Goal: Communication & Community: Share content

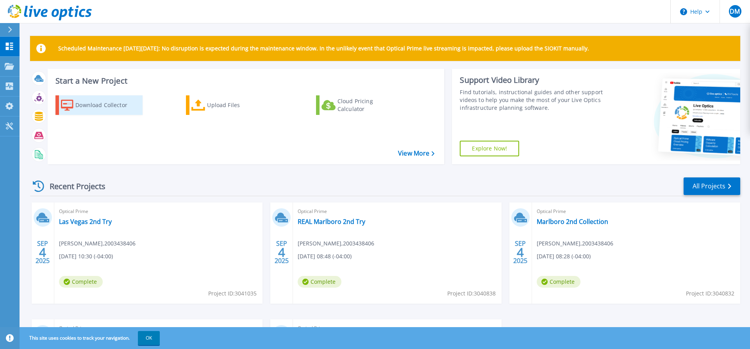
scroll to position [40, 0]
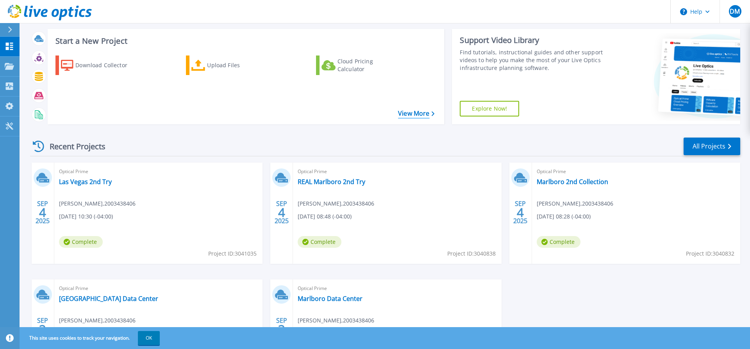
click at [416, 113] on link "View More" at bounding box center [416, 113] width 36 height 7
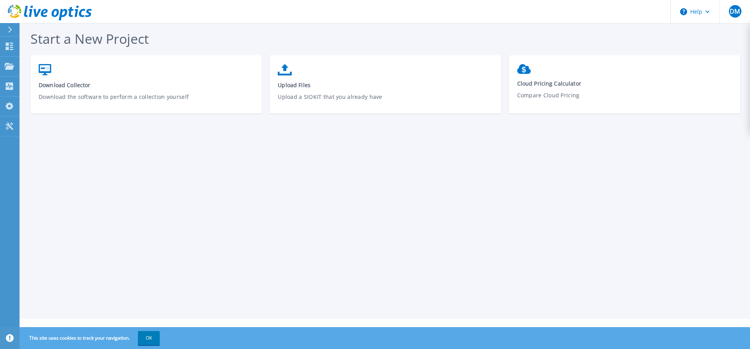
click at [5, 30] on button at bounding box center [10, 30] width 20 height 14
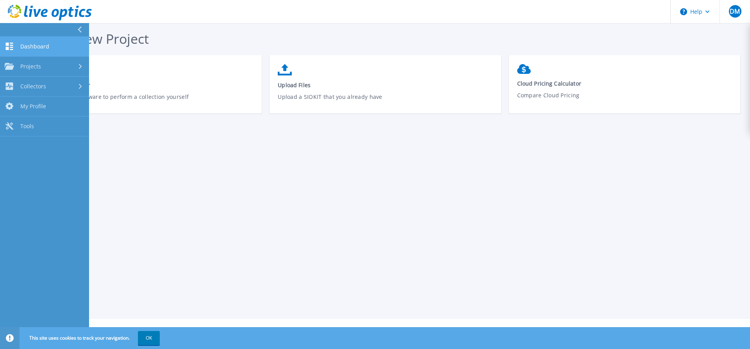
click at [12, 43] on icon at bounding box center [9, 46] width 7 height 7
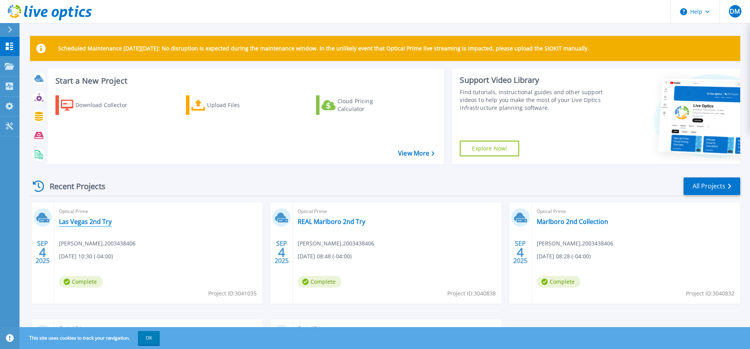
click at [77, 220] on link "Las Vegas 2nd Try" at bounding box center [85, 222] width 53 height 8
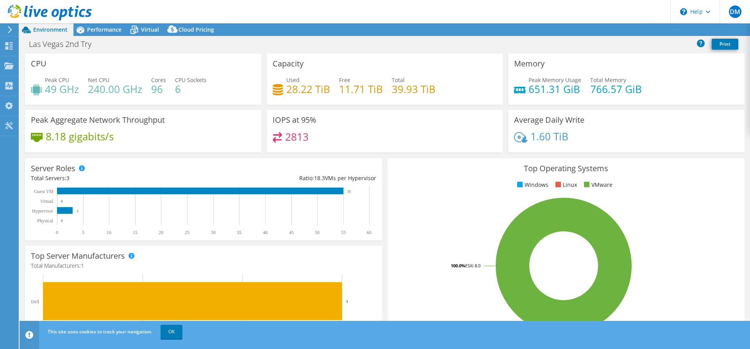
select select "USD"
click at [651, 28] on link "Share" at bounding box center [653, 30] width 32 height 12
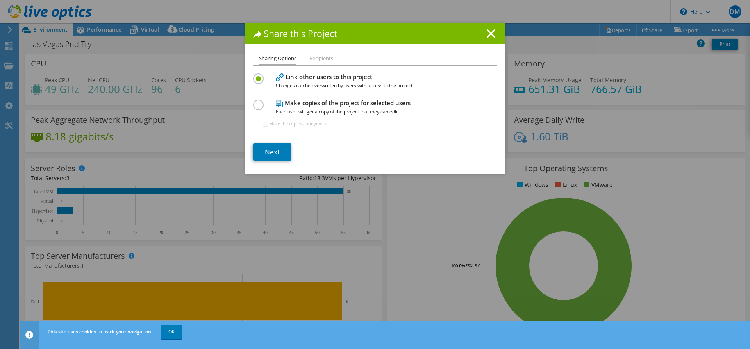
click at [261, 102] on label at bounding box center [260, 101] width 14 height 2
click at [0, 0] on input "radio" at bounding box center [0, 0] width 0 height 0
click at [253, 75] on label at bounding box center [260, 74] width 14 height 2
click at [0, 0] on input "radio" at bounding box center [0, 0] width 0 height 0
click at [321, 59] on li "Recipients" at bounding box center [322, 59] width 24 height 10
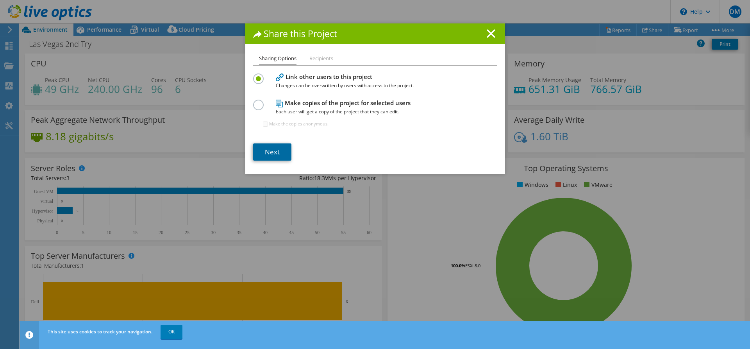
click at [271, 151] on link "Next" at bounding box center [272, 151] width 38 height 17
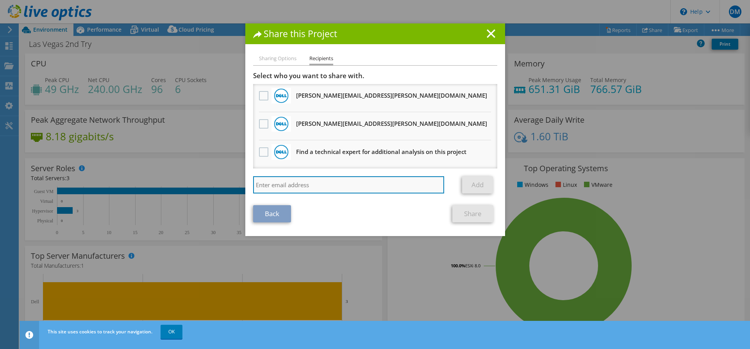
click at [301, 186] on input "search" at bounding box center [348, 184] width 191 height 17
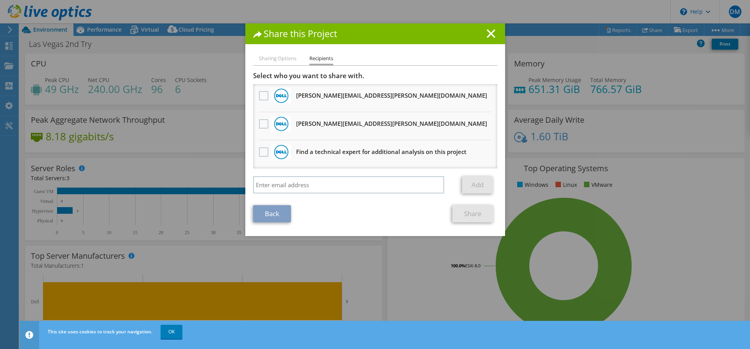
click at [271, 212] on link "Back" at bounding box center [272, 213] width 38 height 17
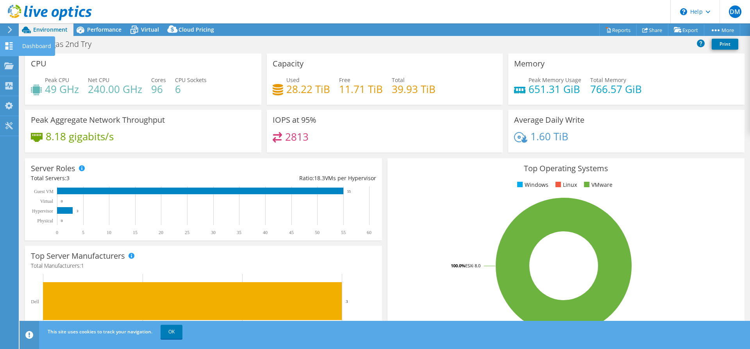
click at [12, 47] on icon at bounding box center [8, 45] width 9 height 7
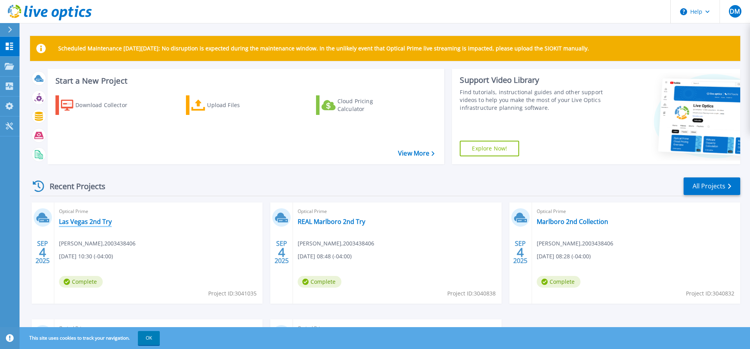
click at [93, 223] on link "Las Vegas 2nd Try" at bounding box center [85, 222] width 53 height 8
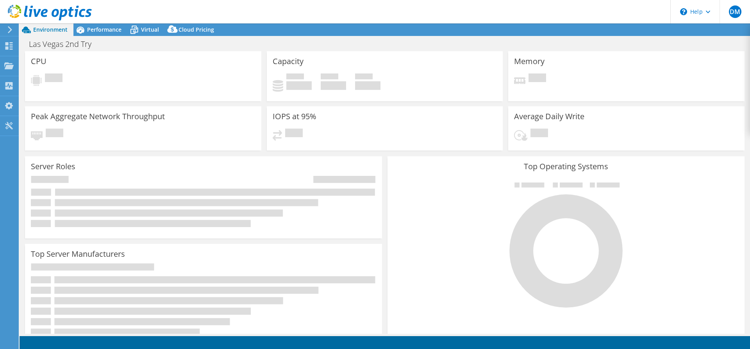
select select "USD"
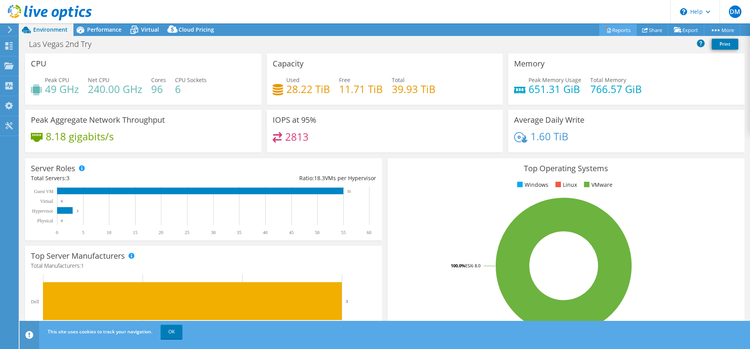
click at [607, 29] on link "Reports" at bounding box center [619, 30] width 38 height 12
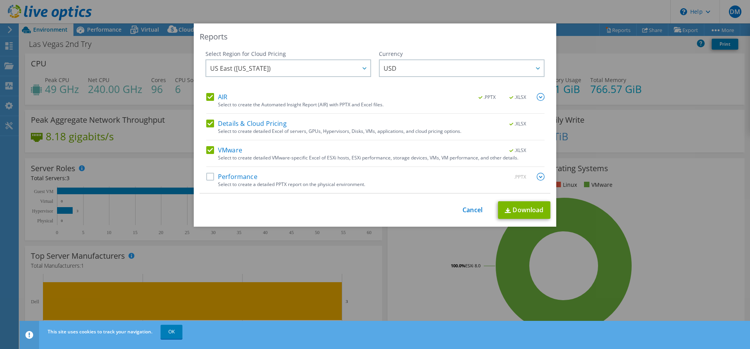
click at [213, 177] on label "Performance" at bounding box center [231, 177] width 51 height 8
click at [0, 0] on input "Performance" at bounding box center [0, 0] width 0 height 0
click at [362, 67] on div at bounding box center [364, 68] width 13 height 16
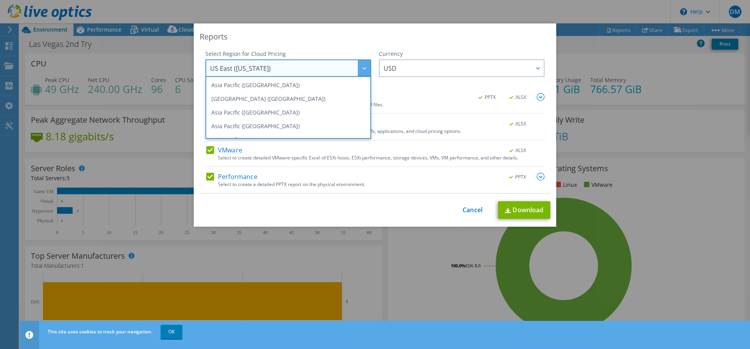
click at [354, 41] on div "Reports" at bounding box center [375, 36] width 351 height 11
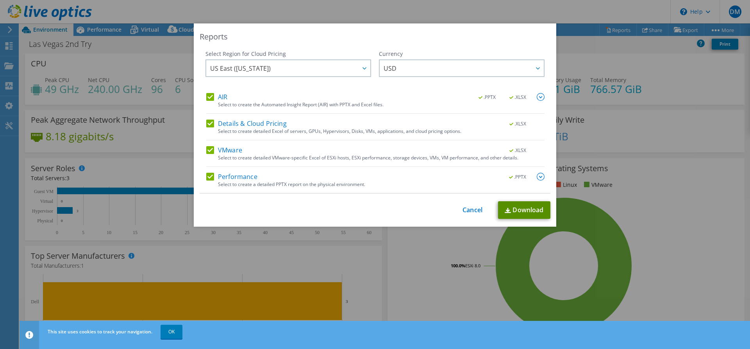
click at [529, 209] on link "Download" at bounding box center [524, 210] width 52 height 18
click at [673, 212] on div "Reports Select Region for Cloud Pricing Asia Pacific (Hong Kong) Asia Pacific (…" at bounding box center [375, 174] width 750 height 302
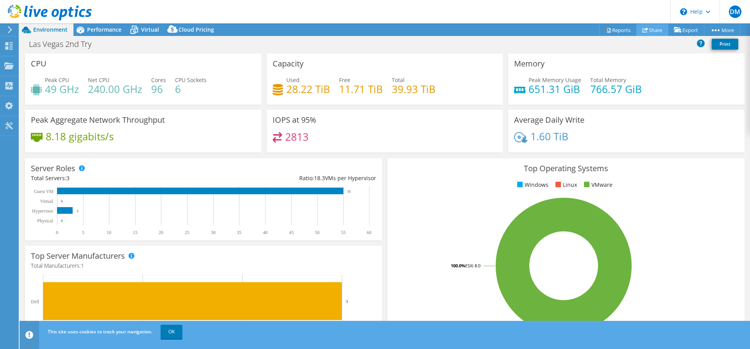
click at [642, 30] on use at bounding box center [645, 29] width 6 height 5
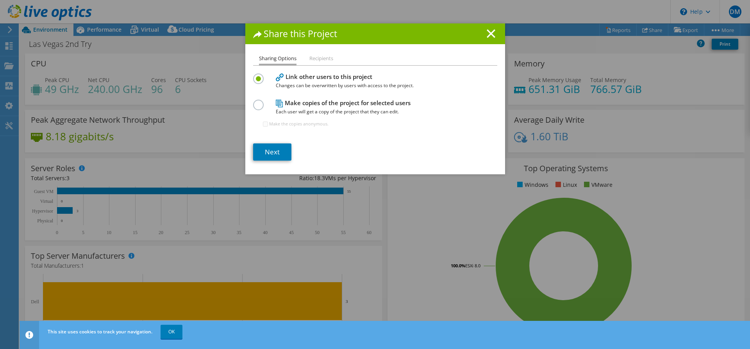
click at [259, 102] on label at bounding box center [260, 101] width 14 height 2
click at [0, 0] on input "radio" at bounding box center [0, 0] width 0 height 0
click at [265, 123] on input "Make the copies anonymous." at bounding box center [265, 124] width 5 height 5
checkbox input "true"
click at [271, 152] on link "Next" at bounding box center [272, 151] width 38 height 17
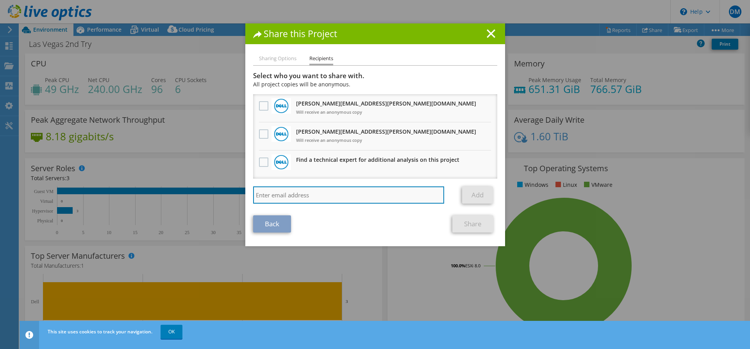
click at [273, 198] on input "search" at bounding box center [348, 194] width 191 height 17
type input "[EMAIL_ADDRESS][DOMAIN_NAME]"
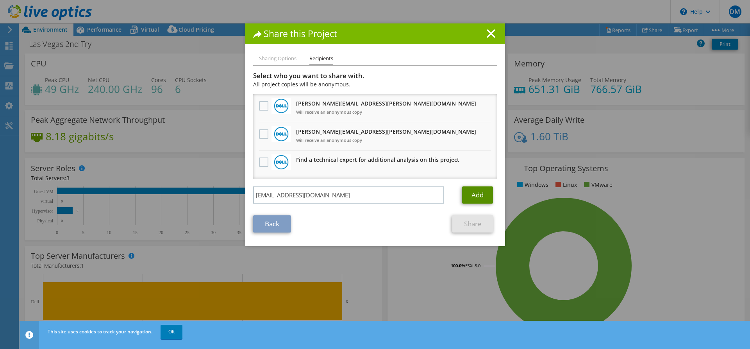
click at [490, 195] on link "Add" at bounding box center [477, 194] width 31 height 17
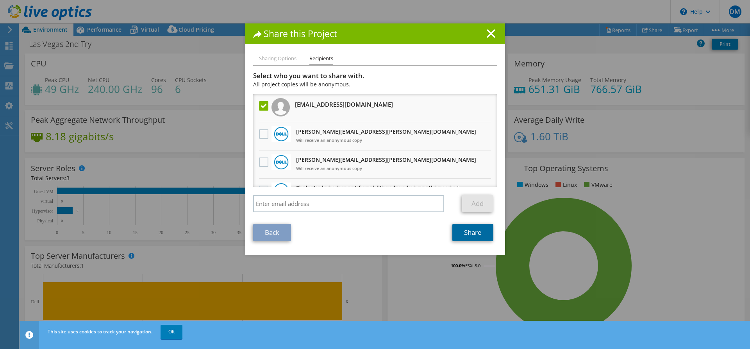
click at [473, 232] on link "Share" at bounding box center [473, 232] width 41 height 17
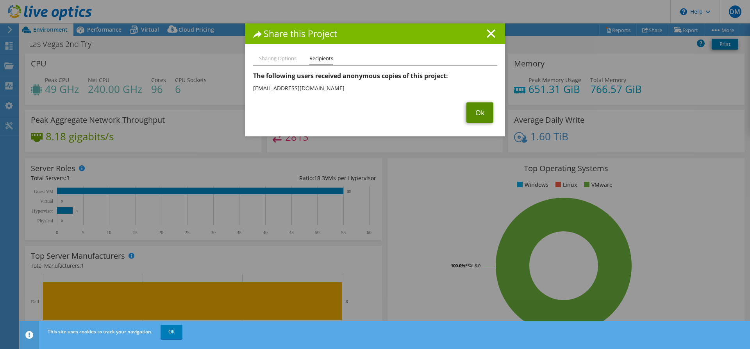
click at [487, 111] on link "Ok" at bounding box center [480, 112] width 27 height 20
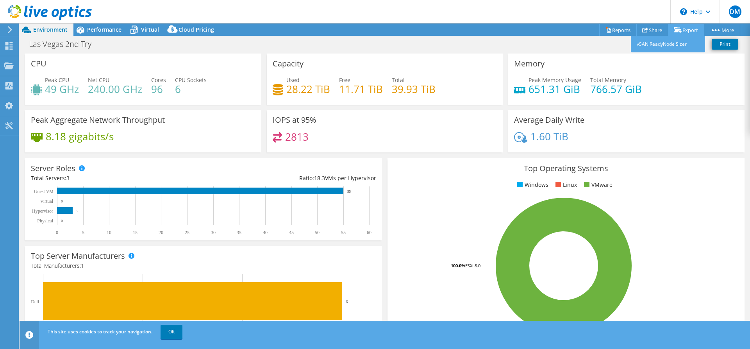
click at [685, 29] on link "Export" at bounding box center [686, 30] width 36 height 12
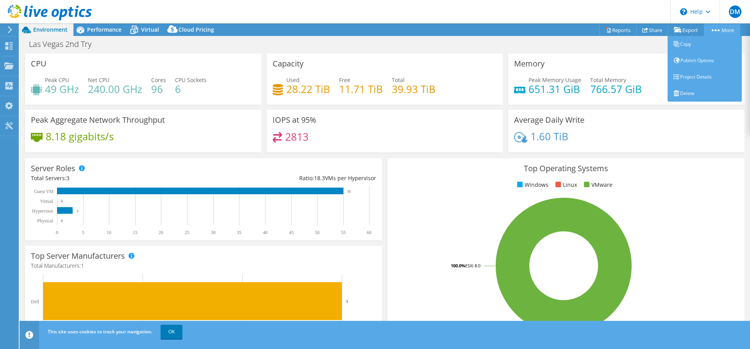
click at [714, 28] on link "More" at bounding box center [722, 30] width 36 height 12
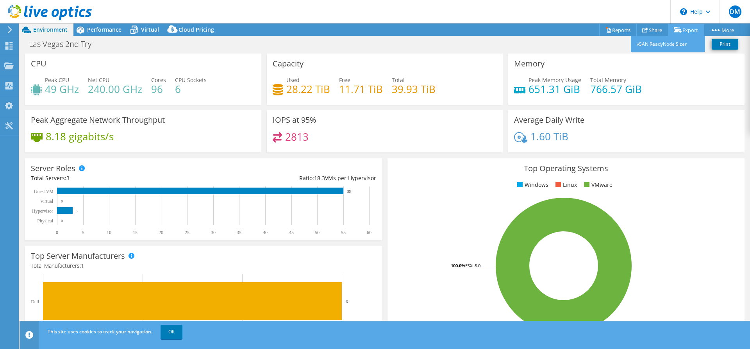
click at [685, 29] on link "Export" at bounding box center [686, 30] width 36 height 12
click at [664, 44] on link "vSAN ReadyNode Sizer" at bounding box center [668, 44] width 74 height 16
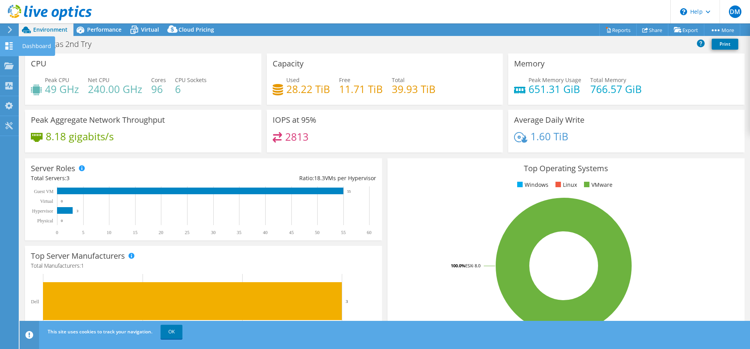
click at [8, 44] on use at bounding box center [8, 45] width 7 height 7
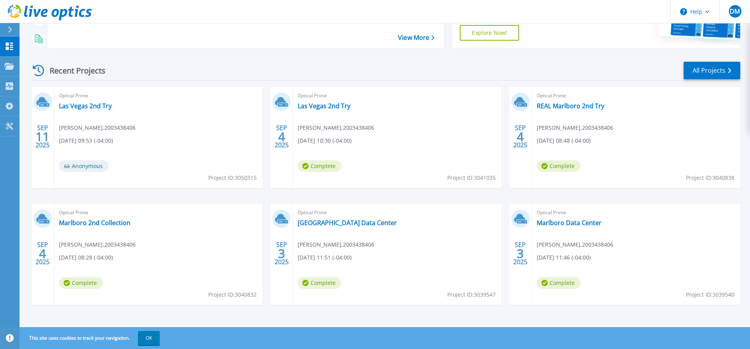
scroll to position [117, 0]
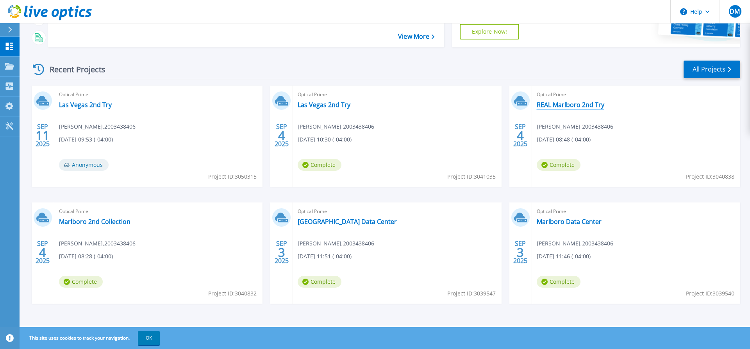
click at [573, 104] on link "REAL Marlboro 2nd Try" at bounding box center [571, 105] width 68 height 8
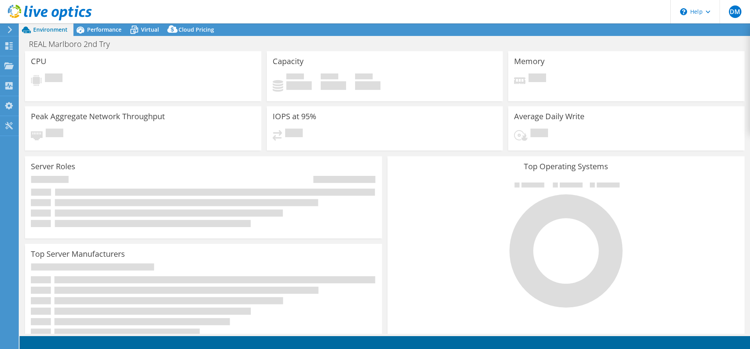
select select "USD"
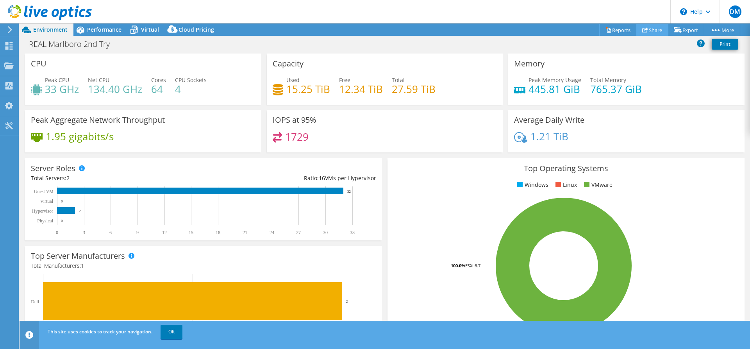
click at [653, 30] on link "Share" at bounding box center [653, 30] width 32 height 12
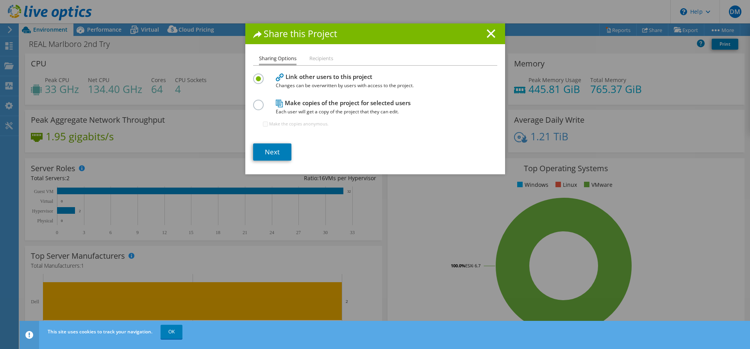
click at [258, 102] on label at bounding box center [260, 101] width 14 height 2
click at [0, 0] on input "radio" at bounding box center [0, 0] width 0 height 0
click at [267, 124] on input "Make the copies anonymous." at bounding box center [265, 124] width 5 height 5
checkbox input "true"
click at [268, 150] on link "Next" at bounding box center [272, 151] width 38 height 17
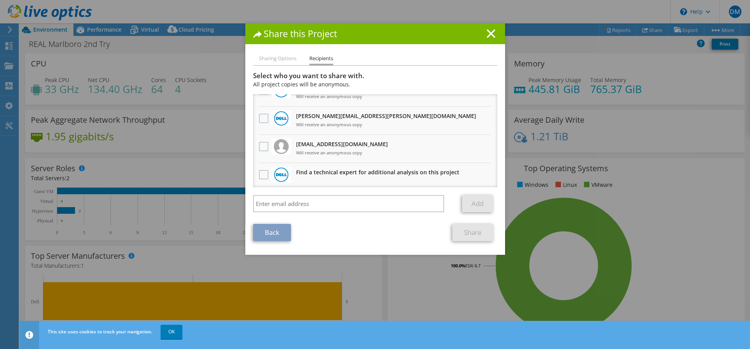
scroll to position [48, 0]
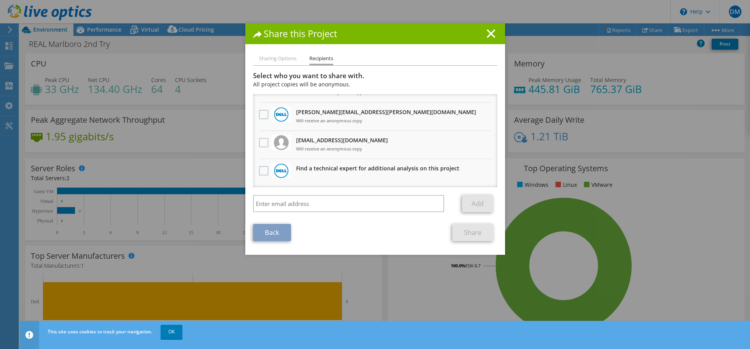
click at [274, 60] on li "Sharing Options" at bounding box center [278, 59] width 38 height 10
click at [490, 35] on line at bounding box center [491, 34] width 8 height 8
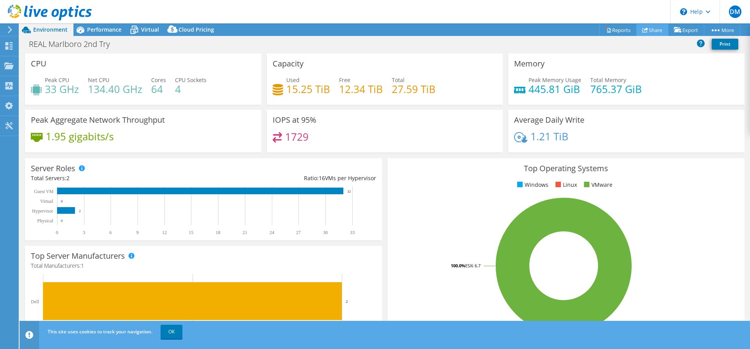
click at [652, 28] on link "Share" at bounding box center [653, 30] width 32 height 12
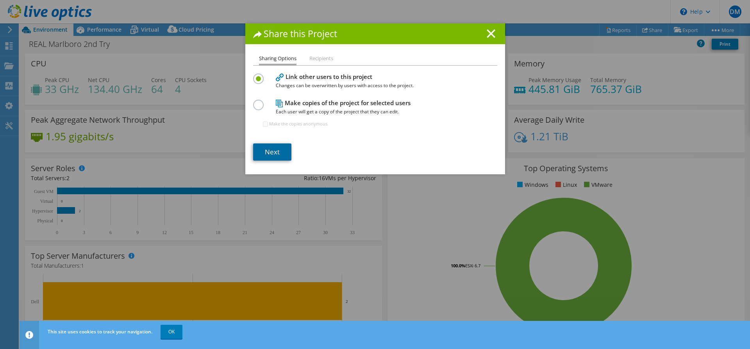
click at [275, 153] on link "Next" at bounding box center [272, 151] width 38 height 17
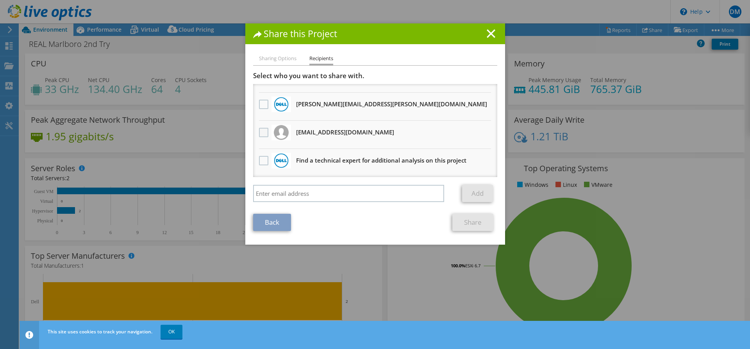
click at [262, 132] on label at bounding box center [264, 132] width 11 height 9
click at [0, 0] on input "checkbox" at bounding box center [0, 0] width 0 height 0
click at [472, 223] on link "Share" at bounding box center [473, 222] width 41 height 17
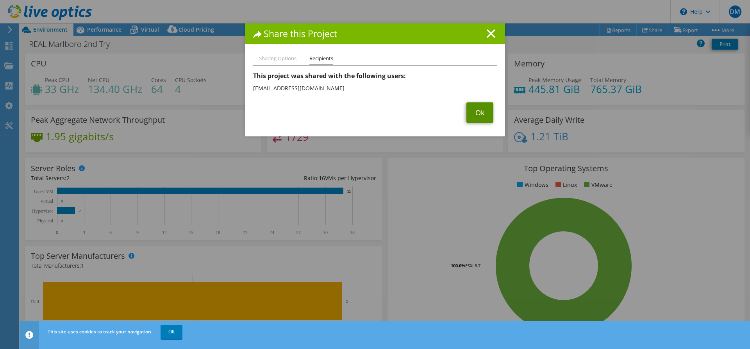
click at [478, 111] on link "Ok" at bounding box center [480, 112] width 27 height 20
